Goal: Information Seeking & Learning: Learn about a topic

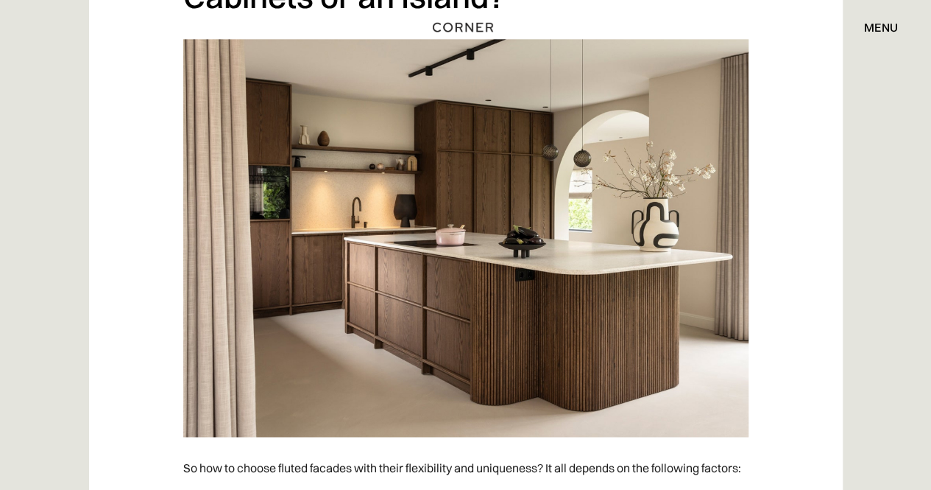
scroll to position [3629, 0]
click at [509, 338] on img at bounding box center [465, 236] width 565 height 397
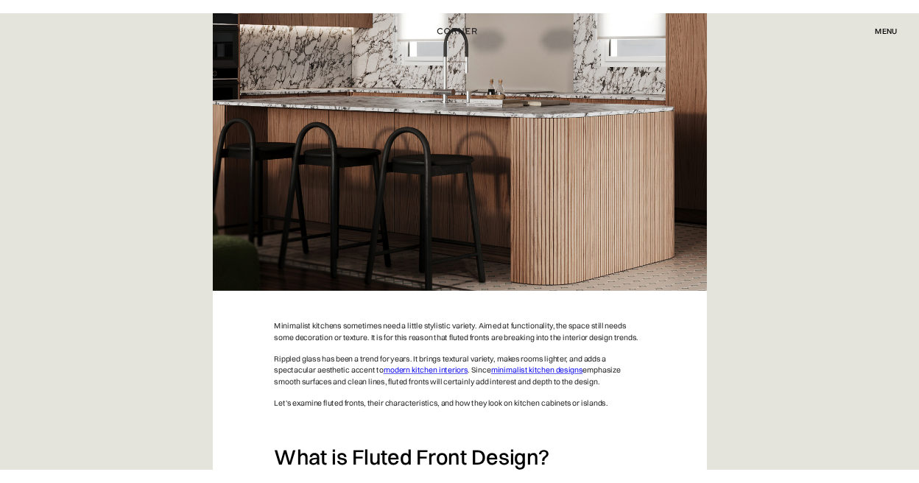
scroll to position [478, 0]
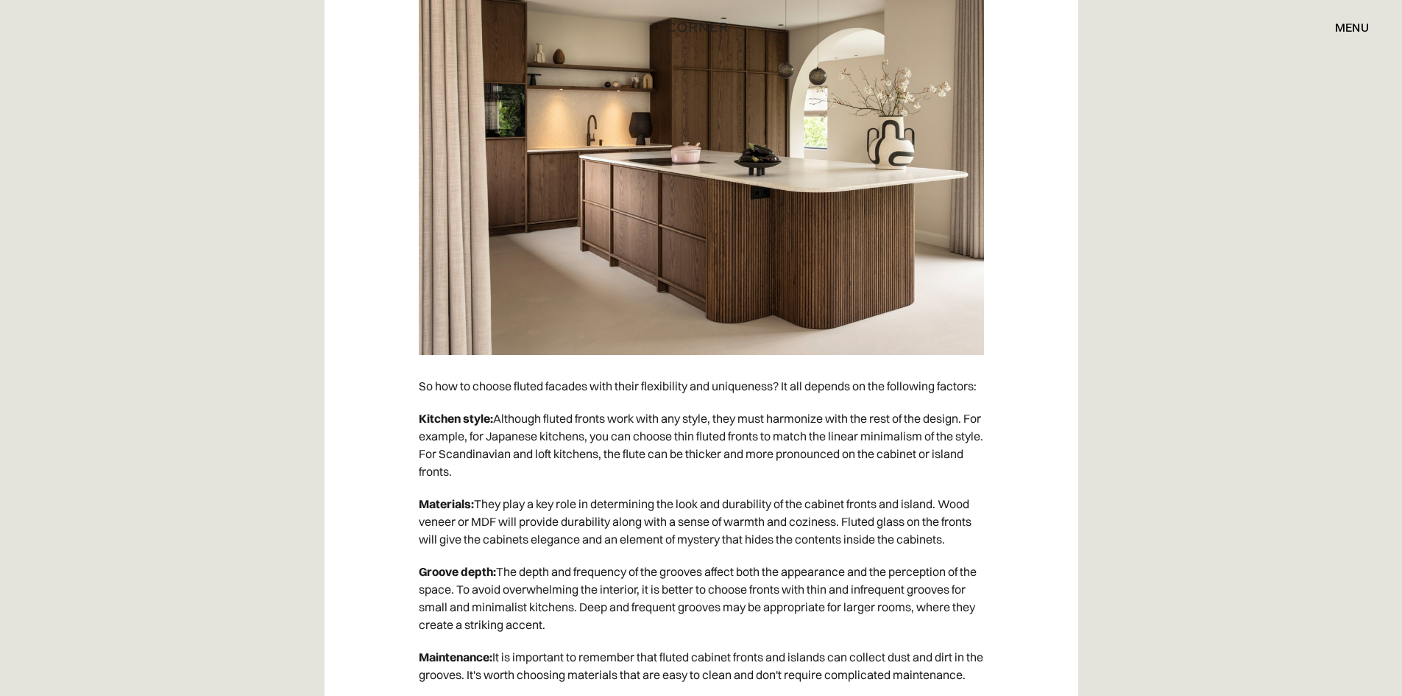
click at [785, 216] on img at bounding box center [701, 155] width 565 height 397
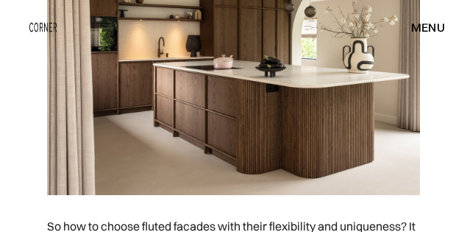
scroll to position [3495, 0]
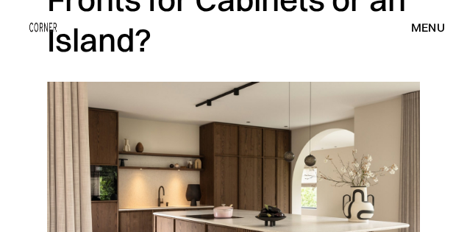
scroll to position [3484, 0]
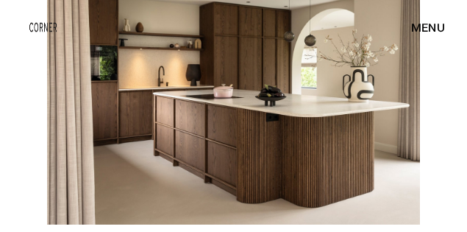
click at [269, 130] on img at bounding box center [233, 93] width 373 height 262
